Goal: Task Accomplishment & Management: Use online tool/utility

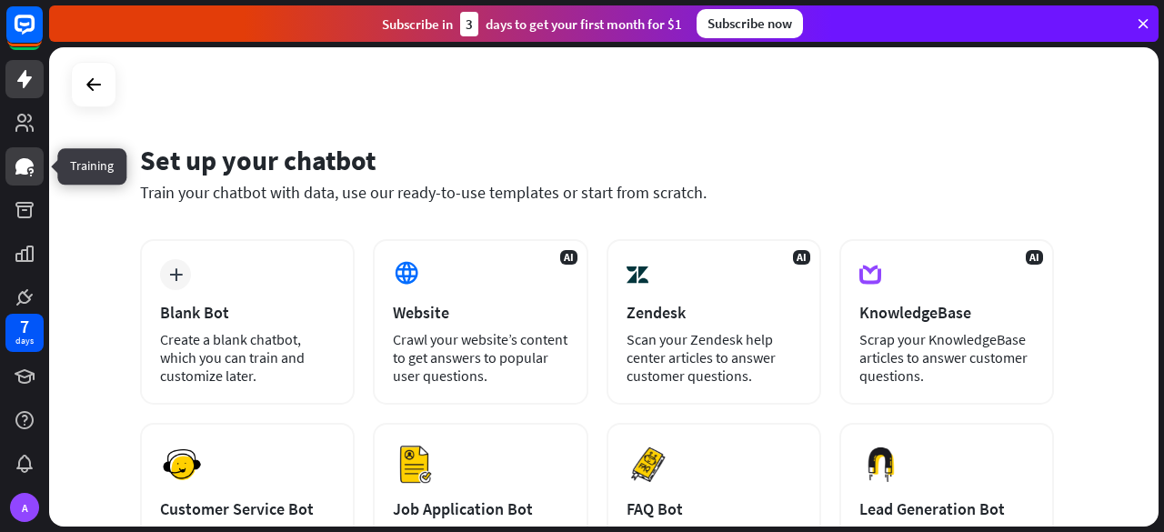
click at [33, 179] on link at bounding box center [24, 166] width 38 height 38
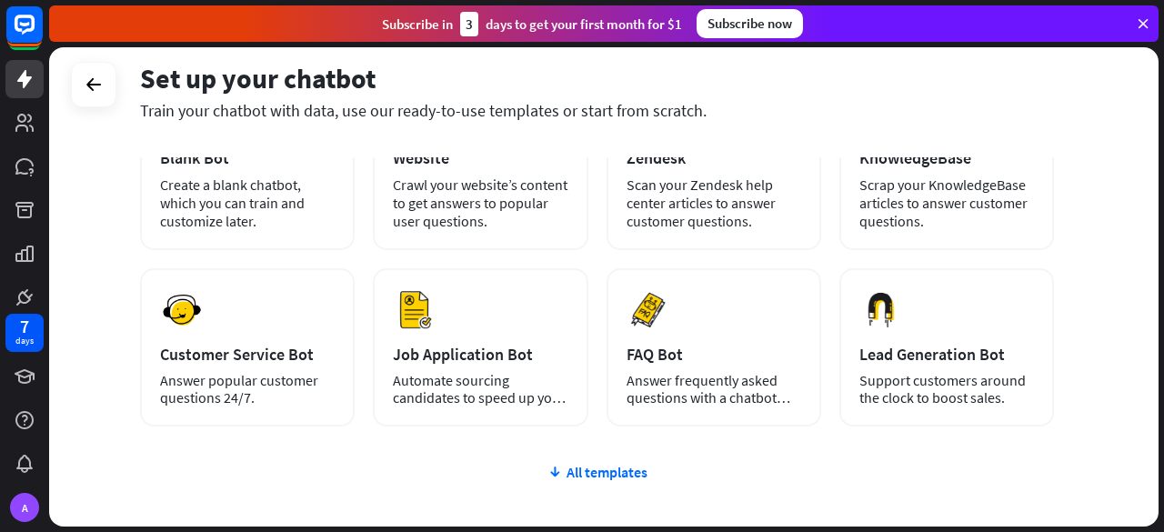
scroll to position [183, 0]
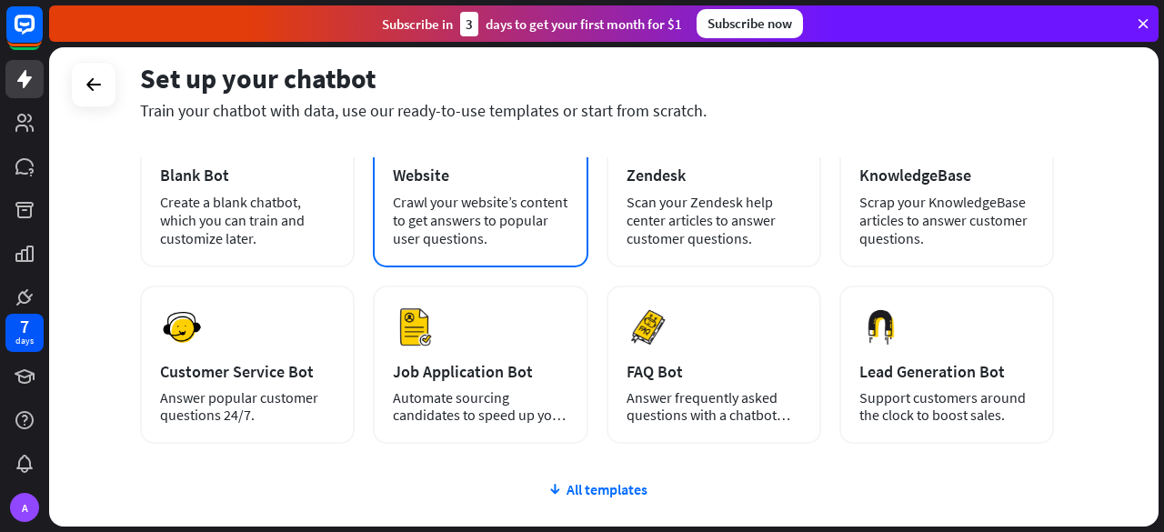
scroll to position [142, 0]
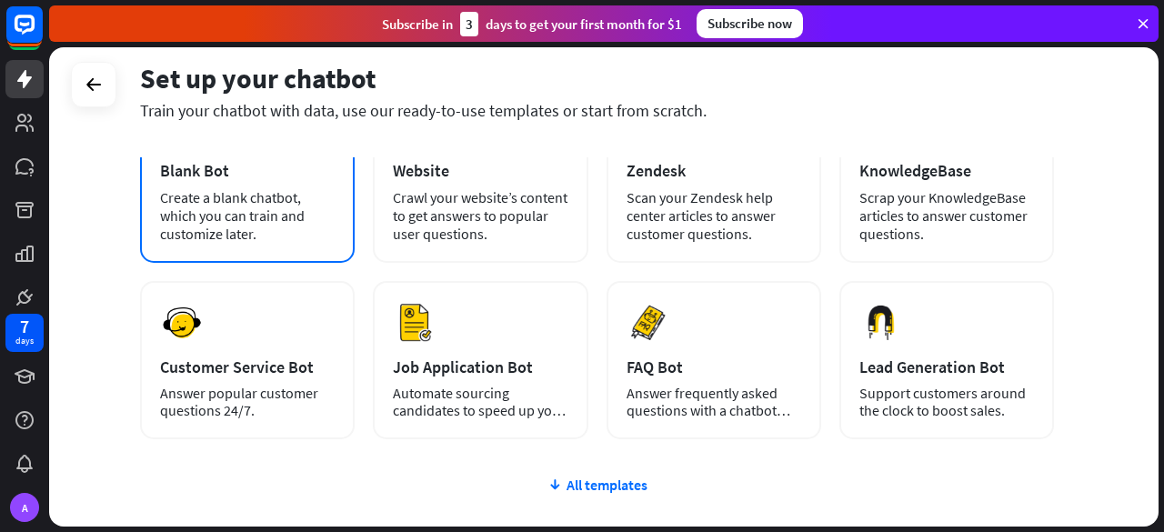
click at [259, 199] on div "Create a blank chatbot, which you can train and customize later." at bounding box center [247, 215] width 175 height 55
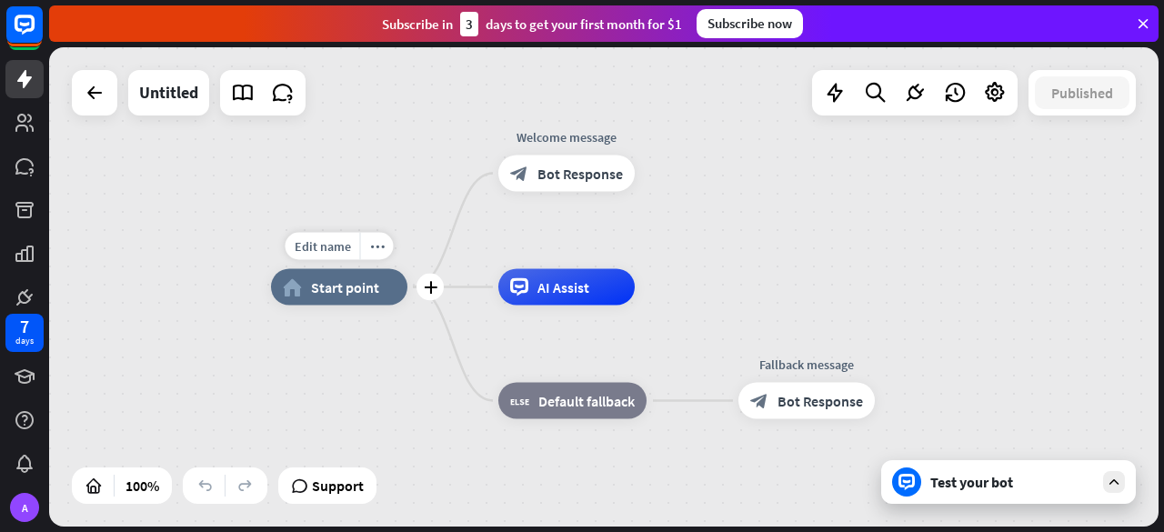
click at [330, 287] on span "Start point" at bounding box center [345, 287] width 68 height 18
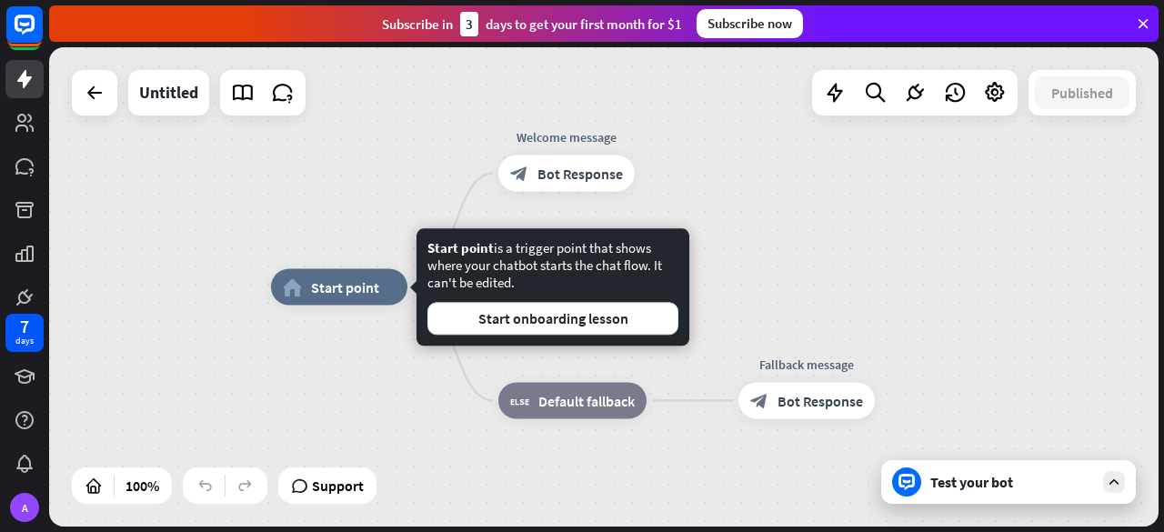
click at [69, 84] on div "home_2 Start point Welcome message block_bot_response Bot Response AI Assist bl…" at bounding box center [604, 286] width 1110 height 479
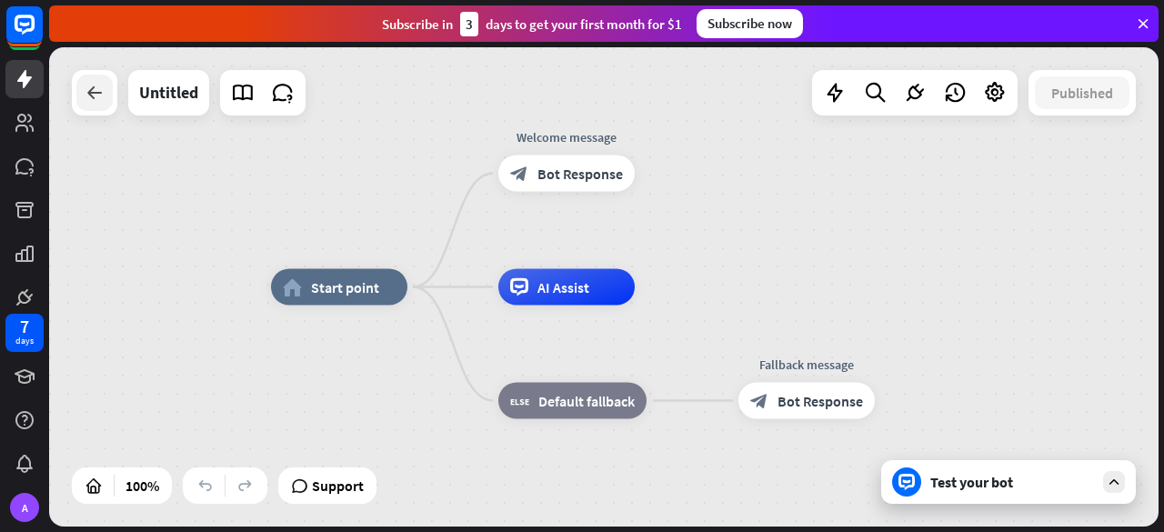
click at [90, 89] on icon at bounding box center [95, 93] width 22 height 22
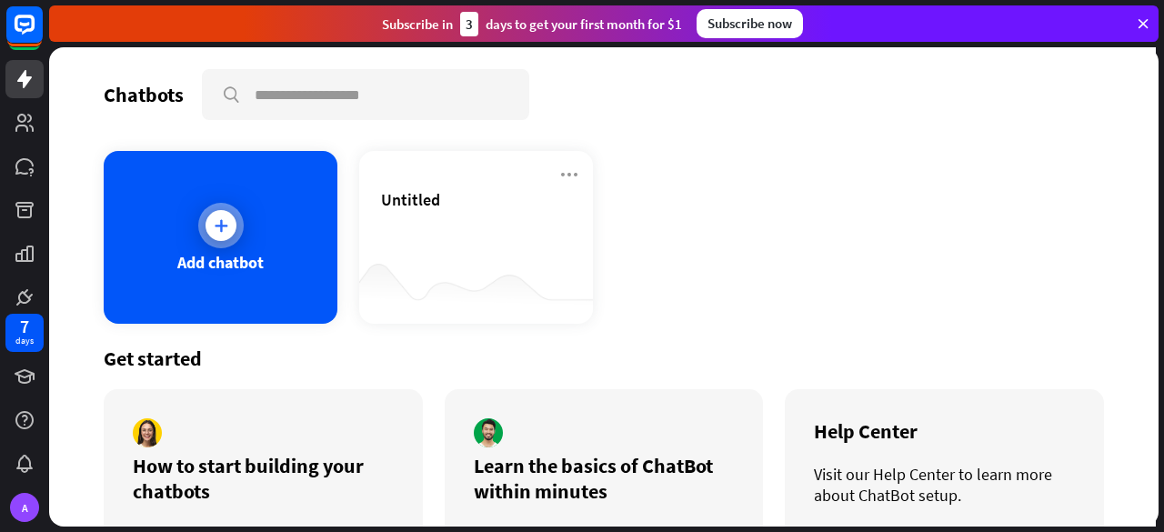
scroll to position [84, 0]
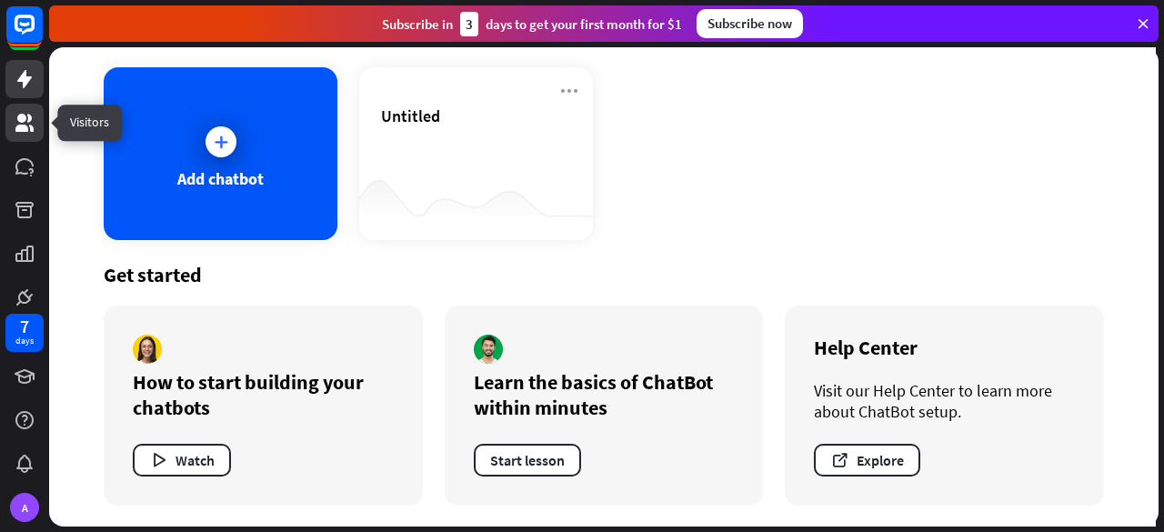
click at [20, 136] on link at bounding box center [24, 123] width 38 height 38
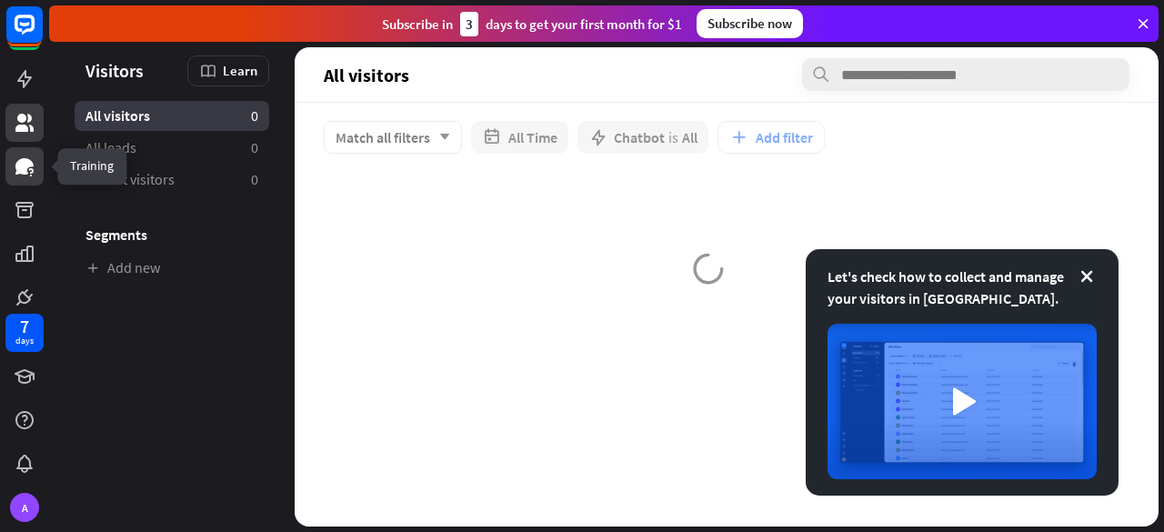
click at [29, 158] on icon at bounding box center [25, 167] width 22 height 22
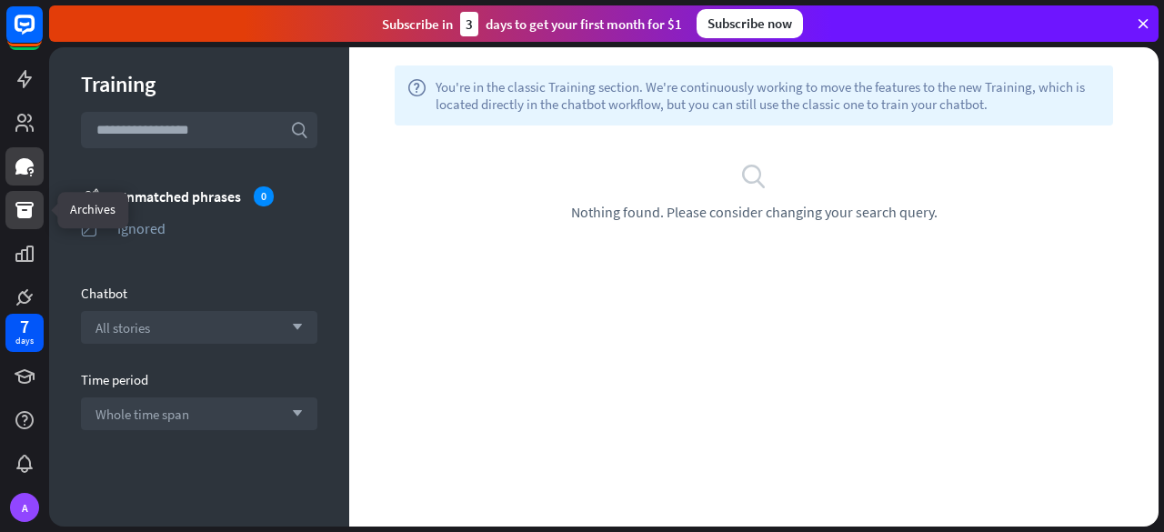
click at [31, 203] on icon at bounding box center [24, 210] width 18 height 16
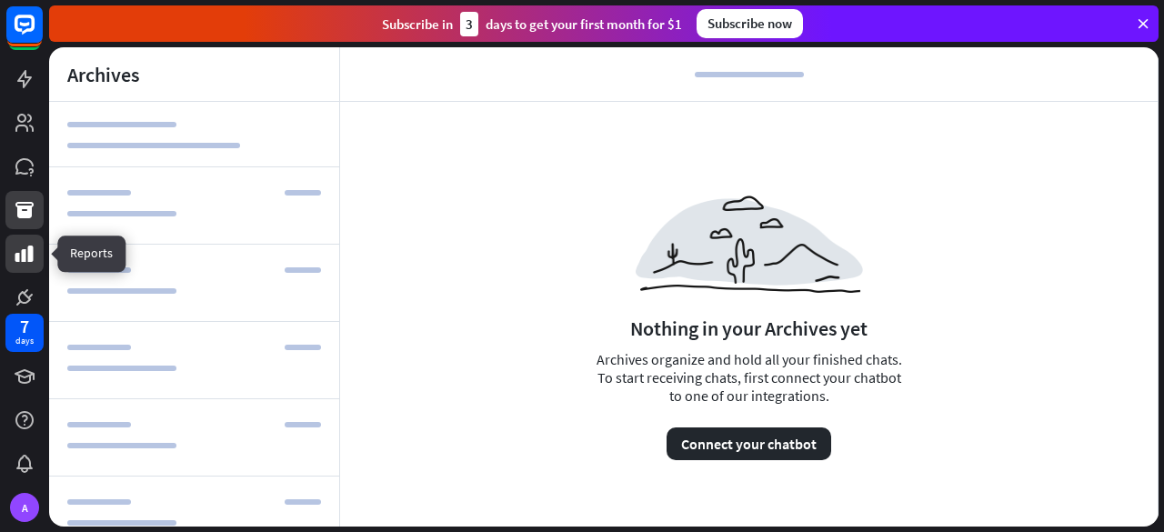
click at [15, 267] on link at bounding box center [24, 254] width 38 height 38
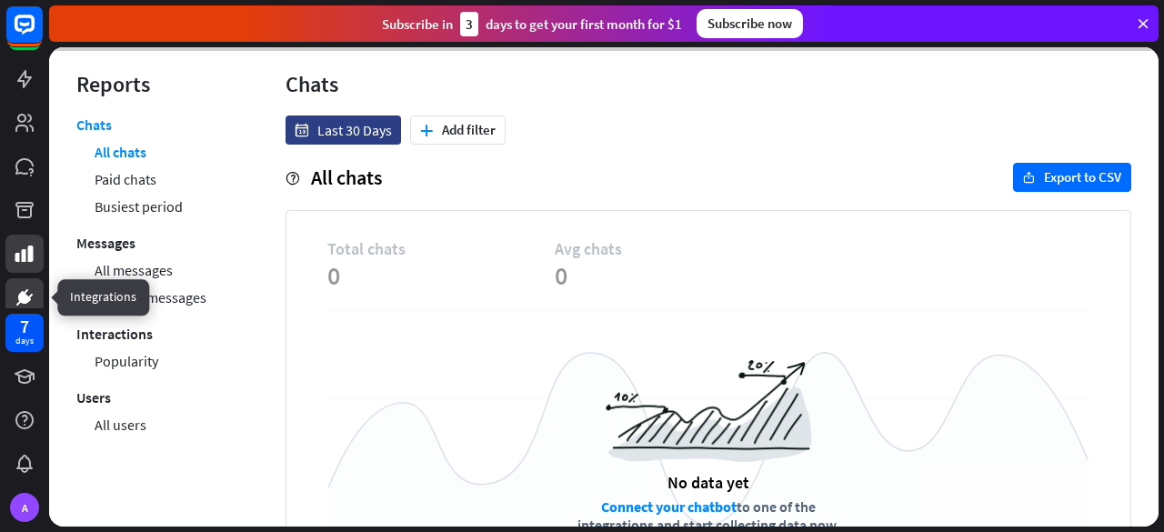
click at [15, 292] on icon at bounding box center [25, 298] width 22 height 22
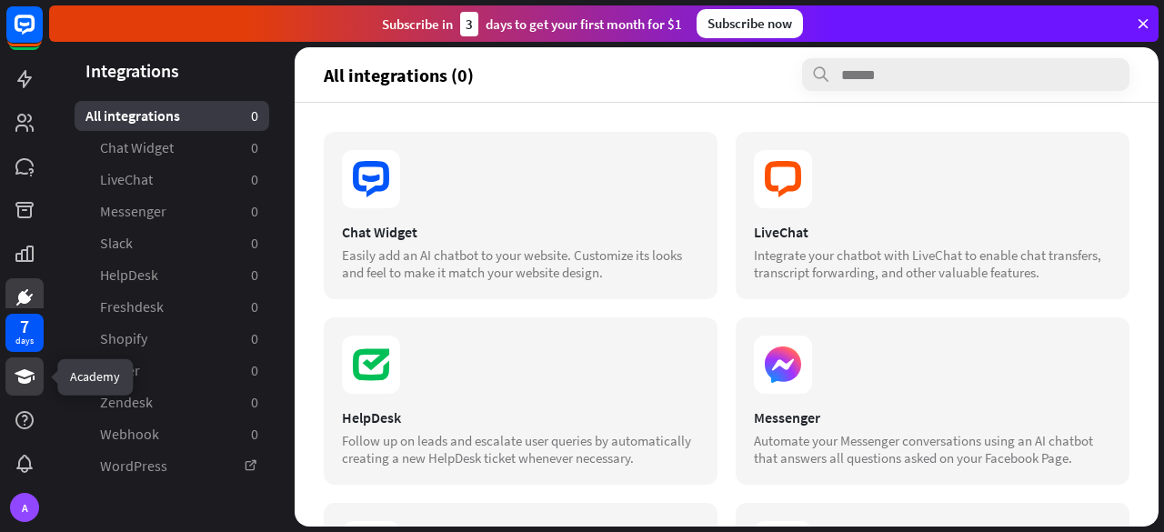
click at [15, 383] on icon at bounding box center [25, 377] width 22 height 22
